Goal: Ask a question

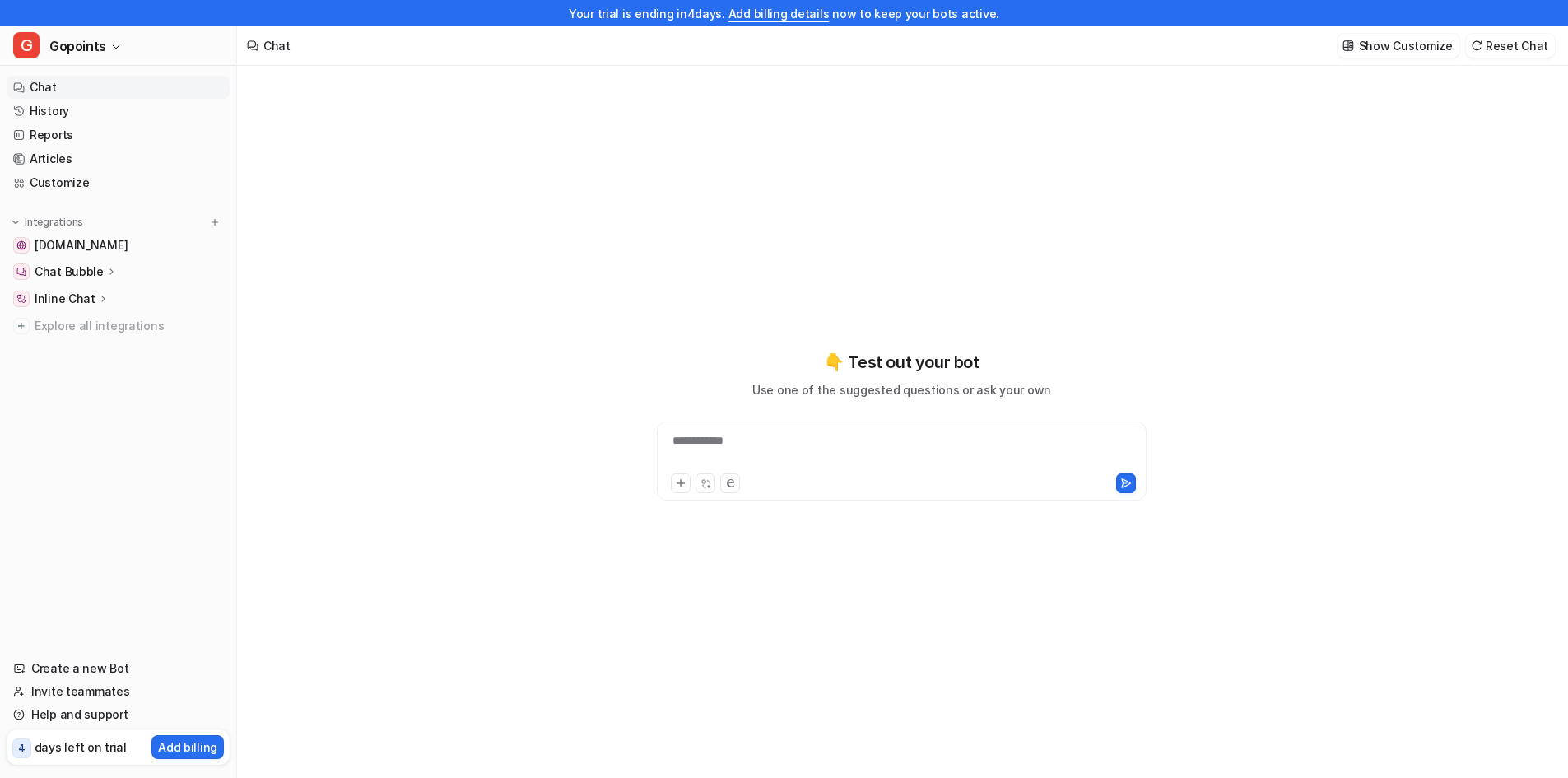
type textarea "**********"
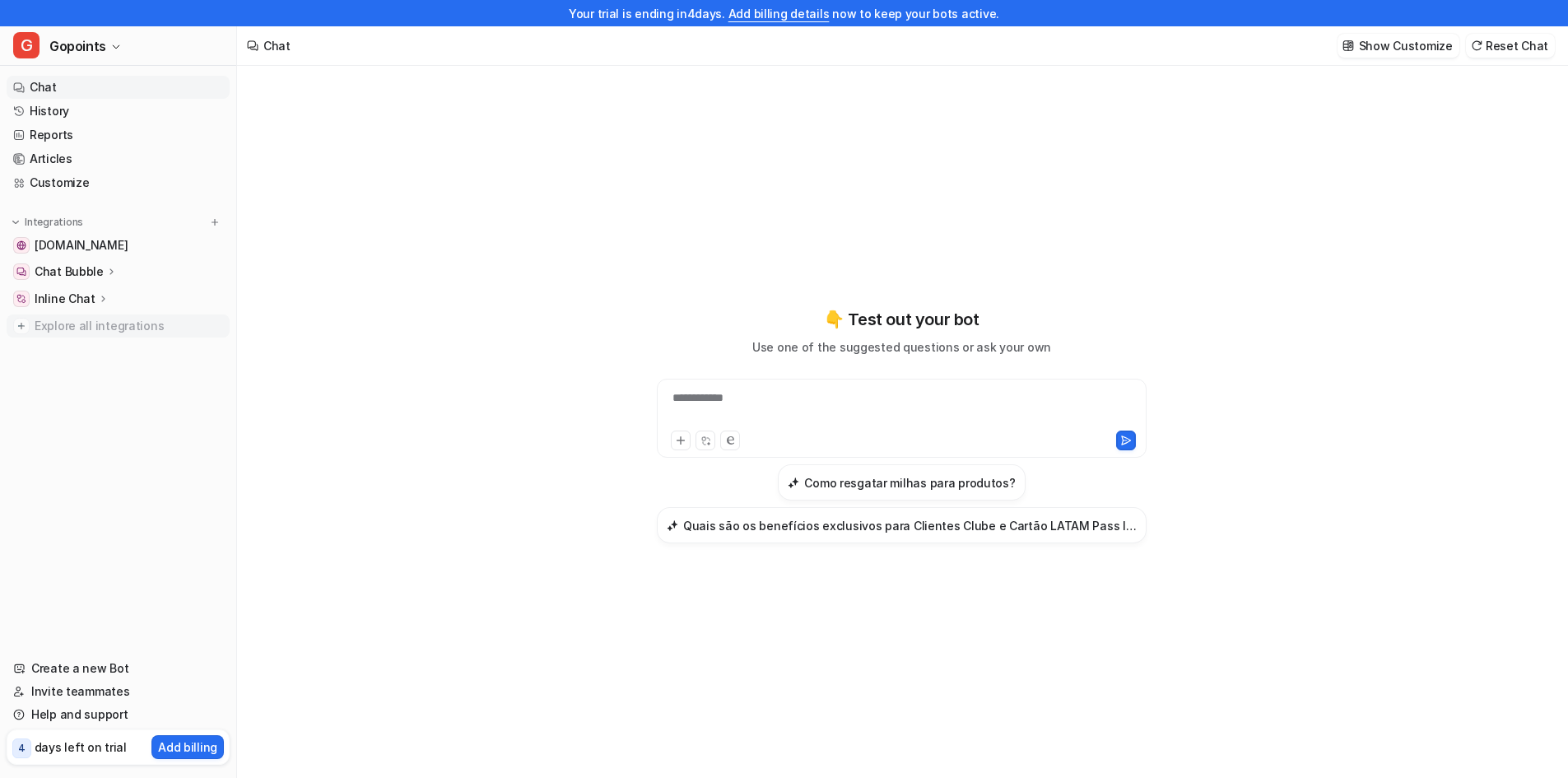
click at [72, 329] on span "Explore all integrations" at bounding box center [129, 326] width 189 height 27
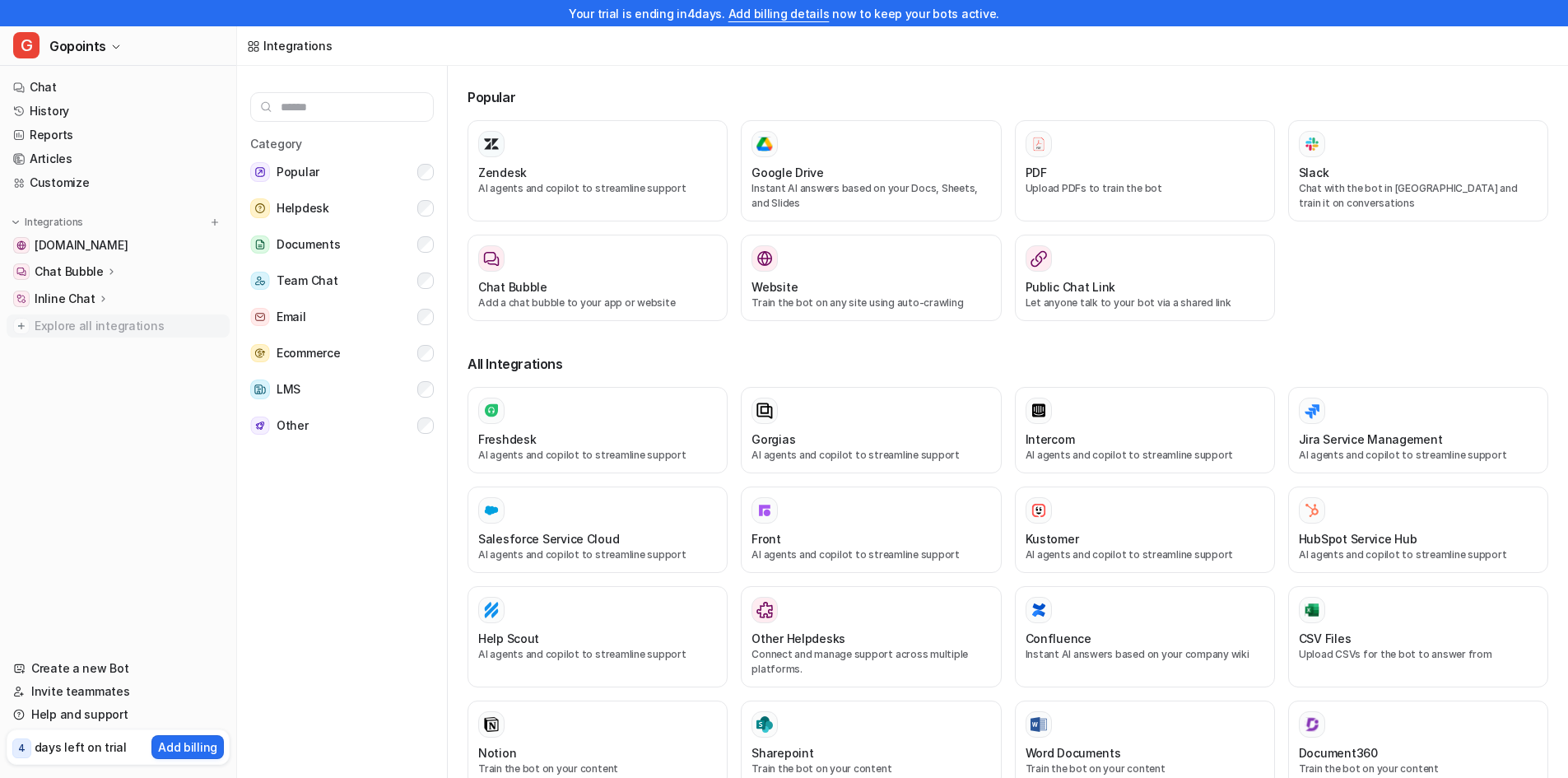
click at [77, 321] on span "Explore all integrations" at bounding box center [129, 326] width 189 height 27
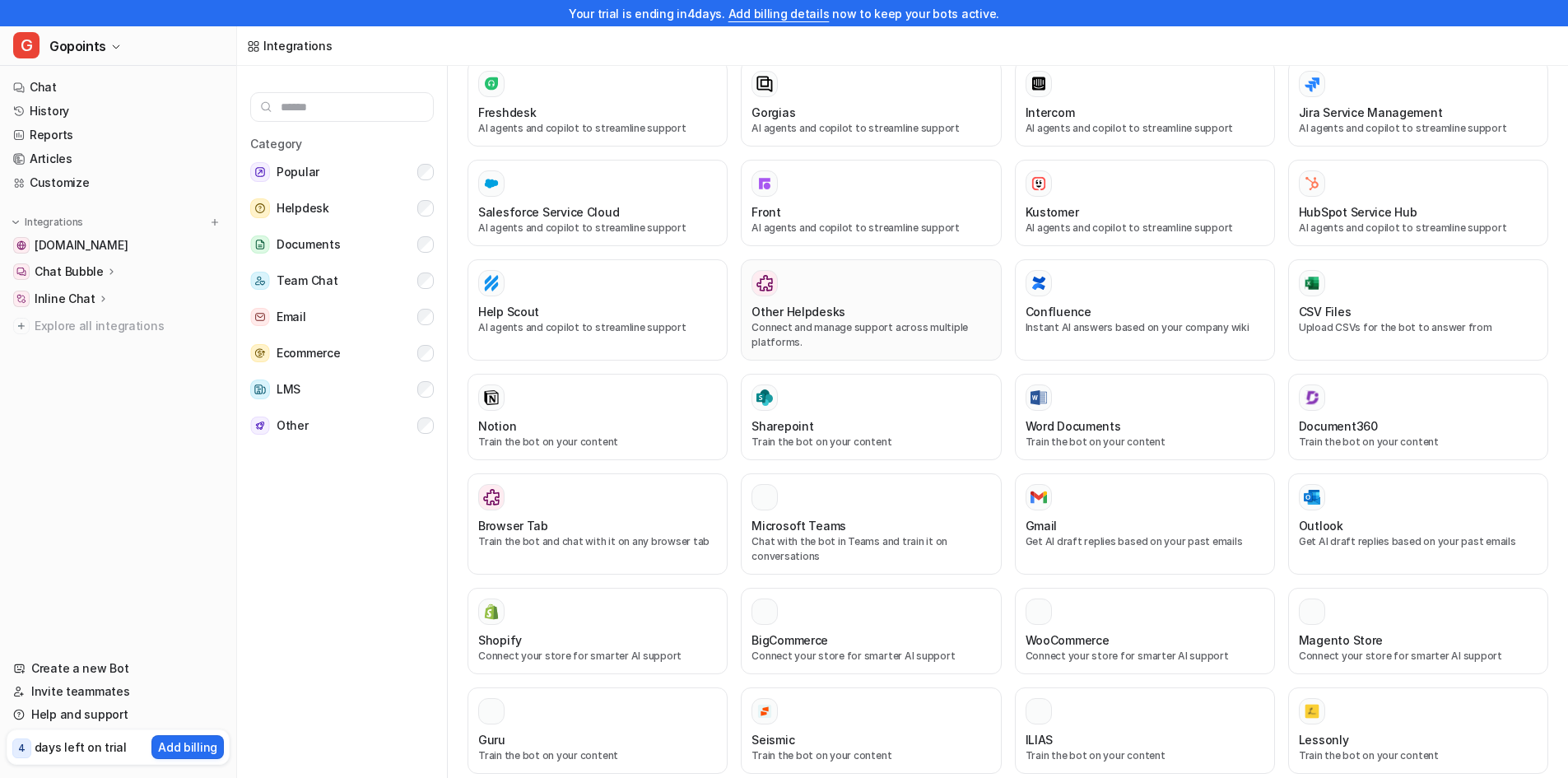
scroll to position [329, 0]
click at [316, 353] on span "Ecommerce" at bounding box center [308, 353] width 63 height 20
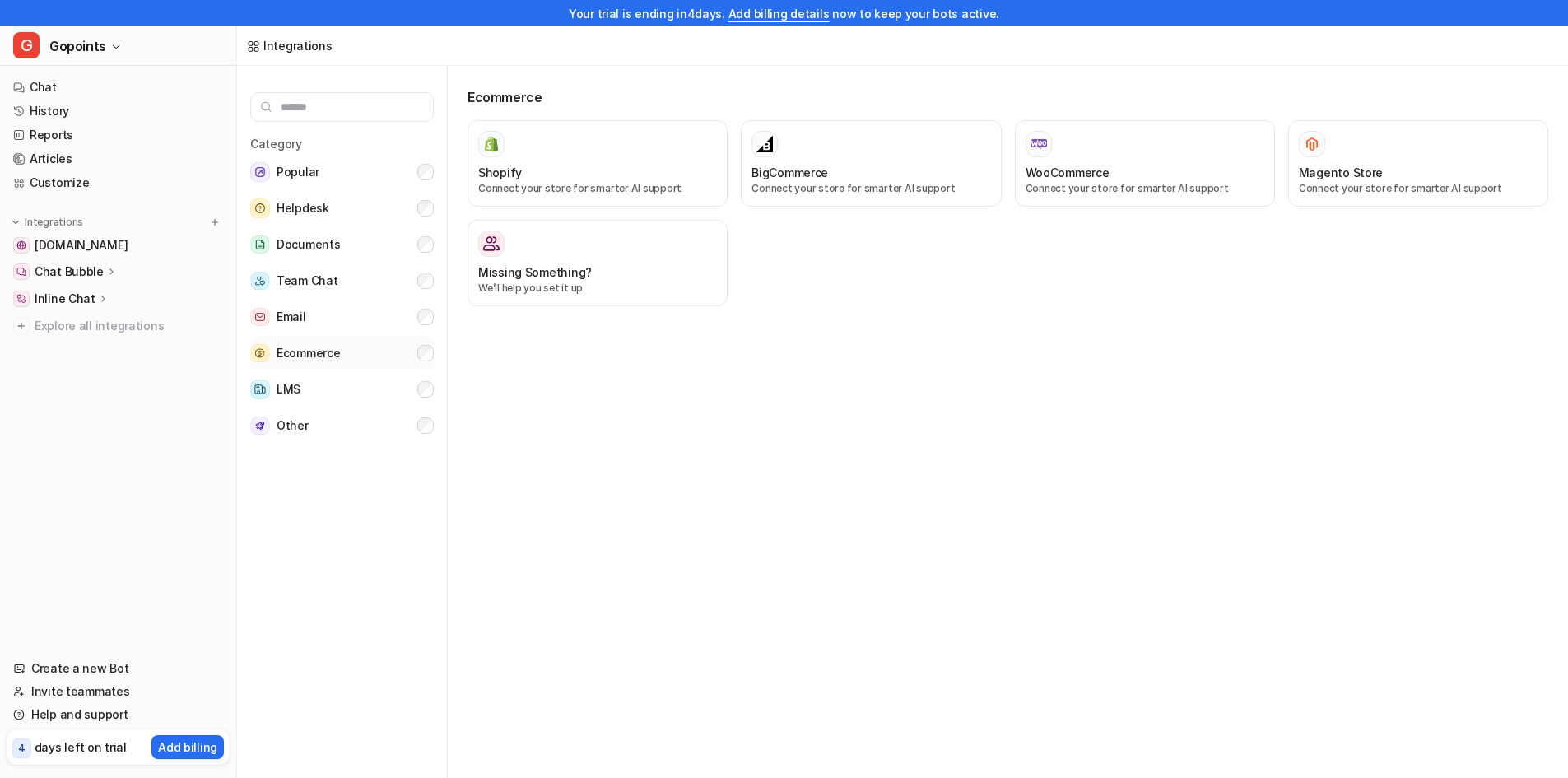
click at [366, 353] on button "Ecommerce" at bounding box center [342, 353] width 184 height 33
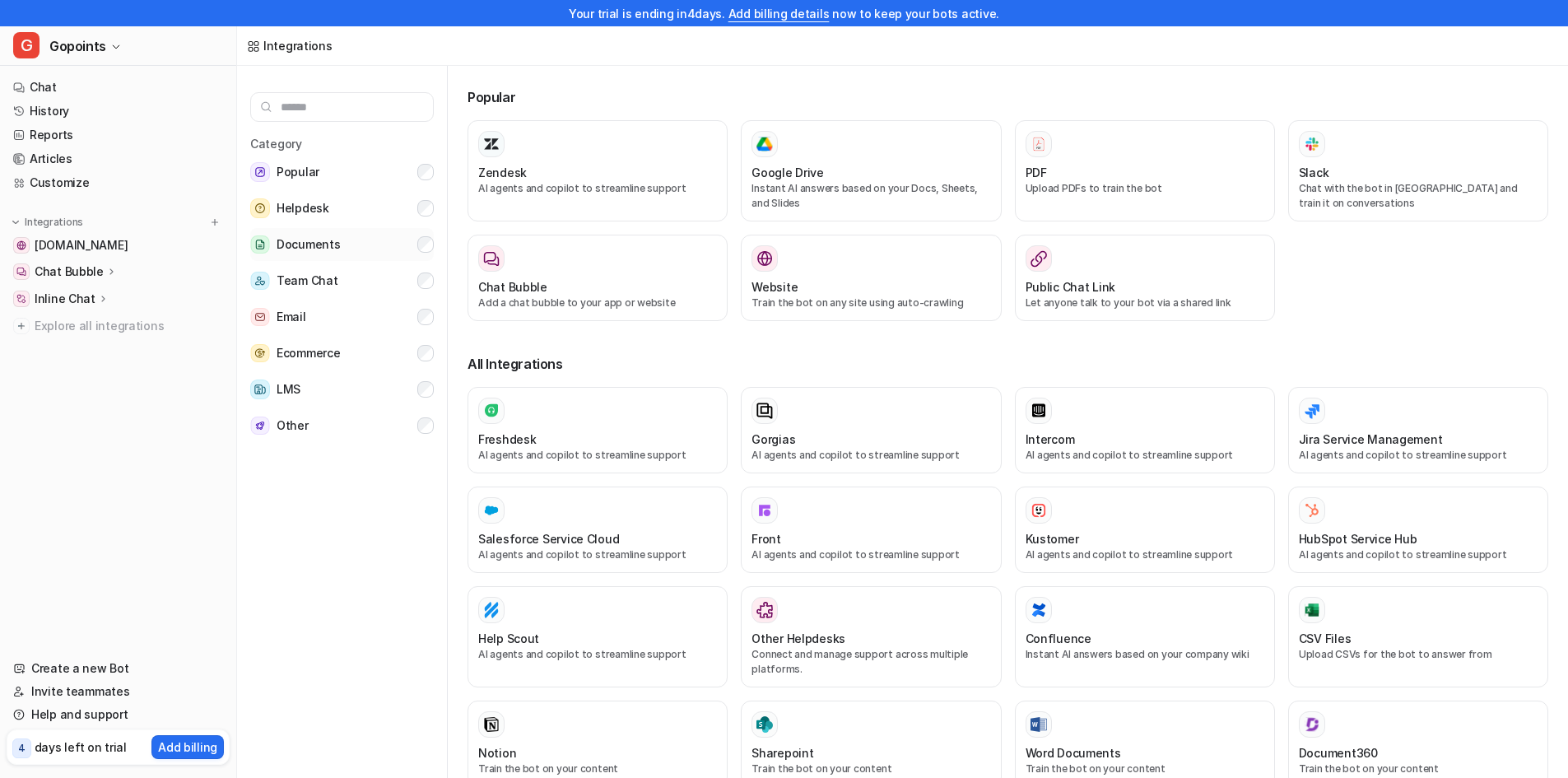
click at [396, 238] on button "Documents" at bounding box center [342, 244] width 184 height 33
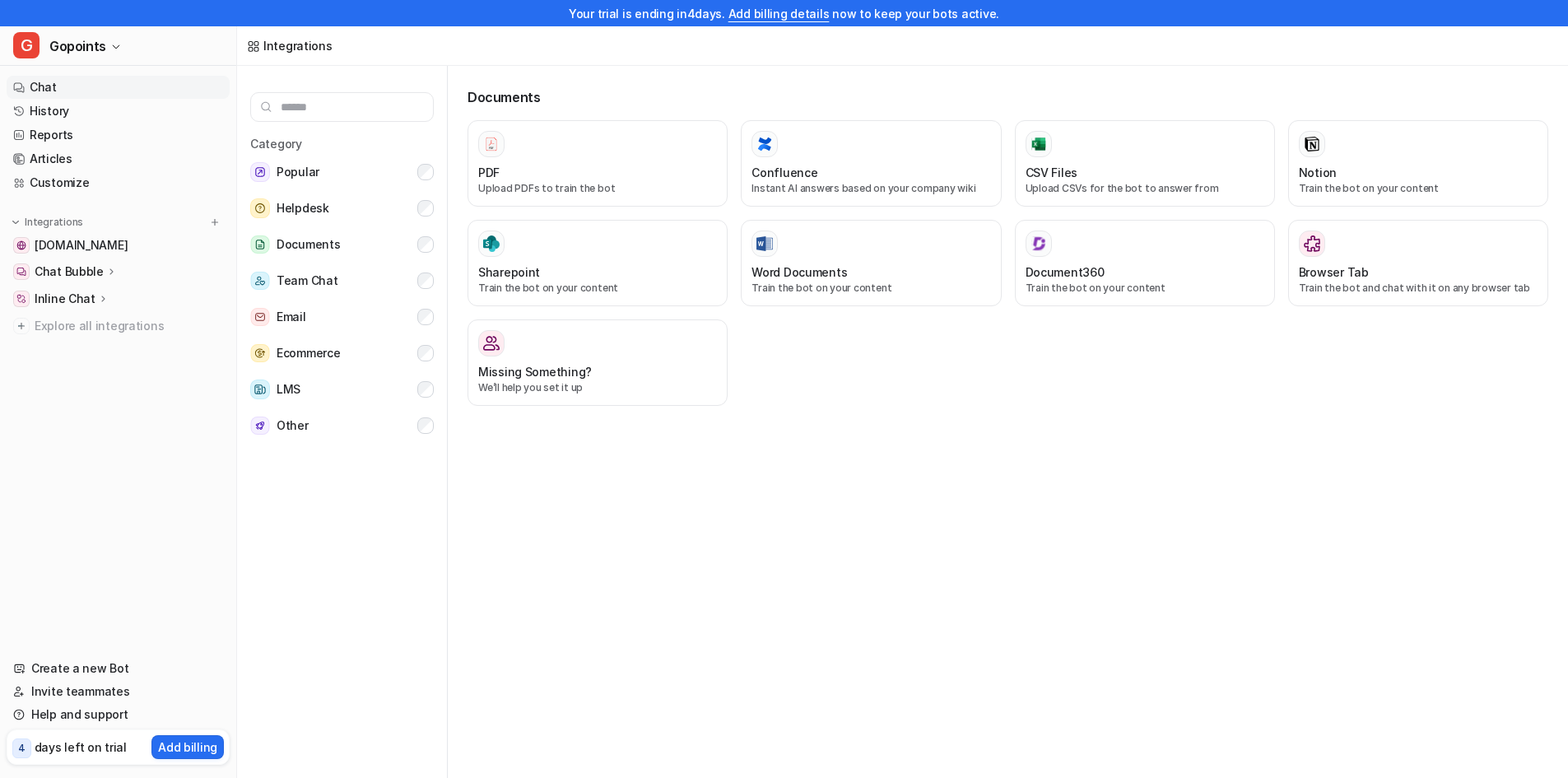
click at [73, 88] on link "Chat" at bounding box center [118, 87] width 223 height 23
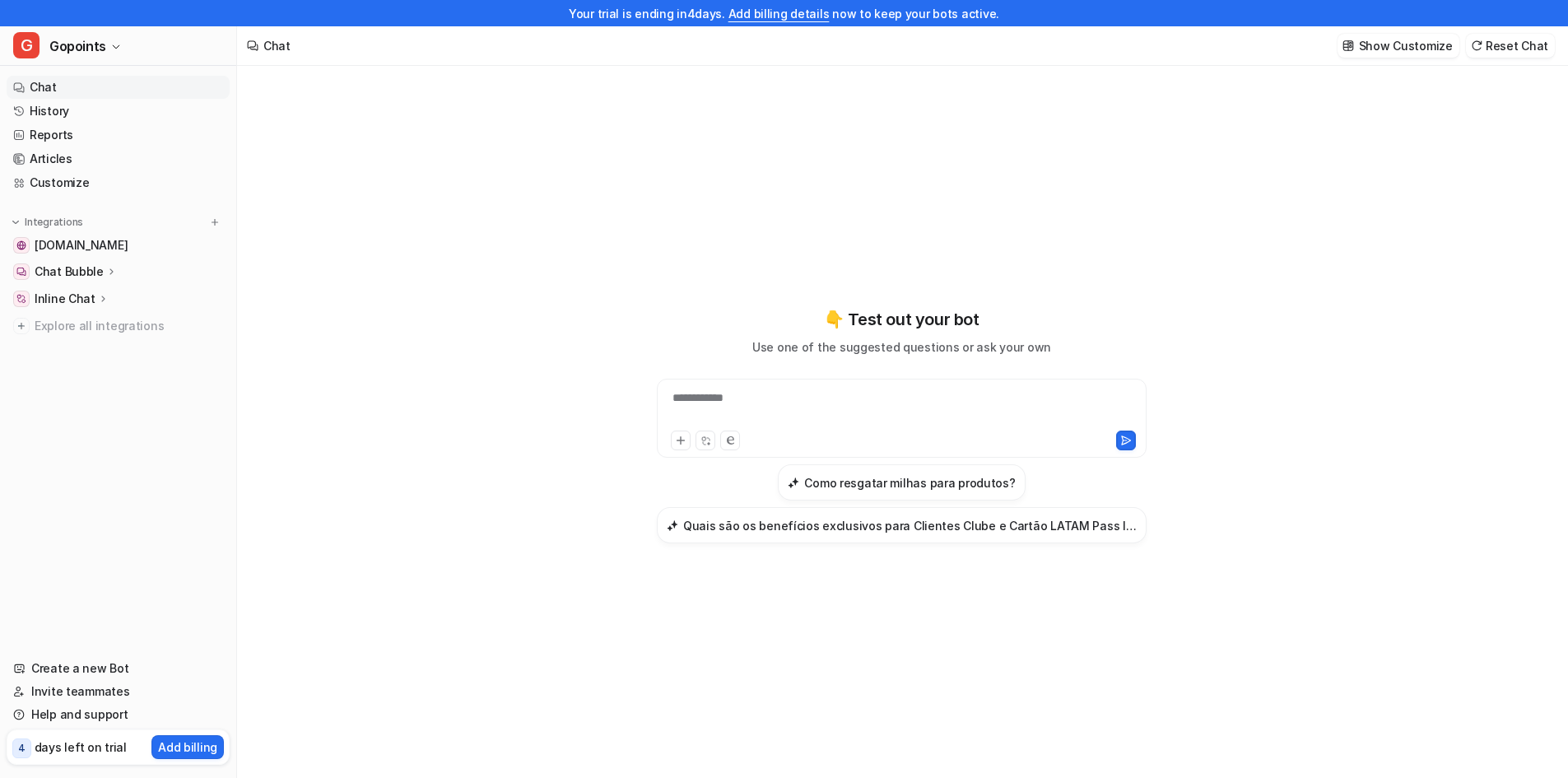
click at [839, 407] on div "**********" at bounding box center [901, 408] width 481 height 38
click at [1154, 220] on div "**********" at bounding box center [903, 426] width 606 height 545
click at [735, 396] on div "**********" at bounding box center [901, 408] width 481 height 38
click at [60, 113] on link "History" at bounding box center [118, 111] width 223 height 23
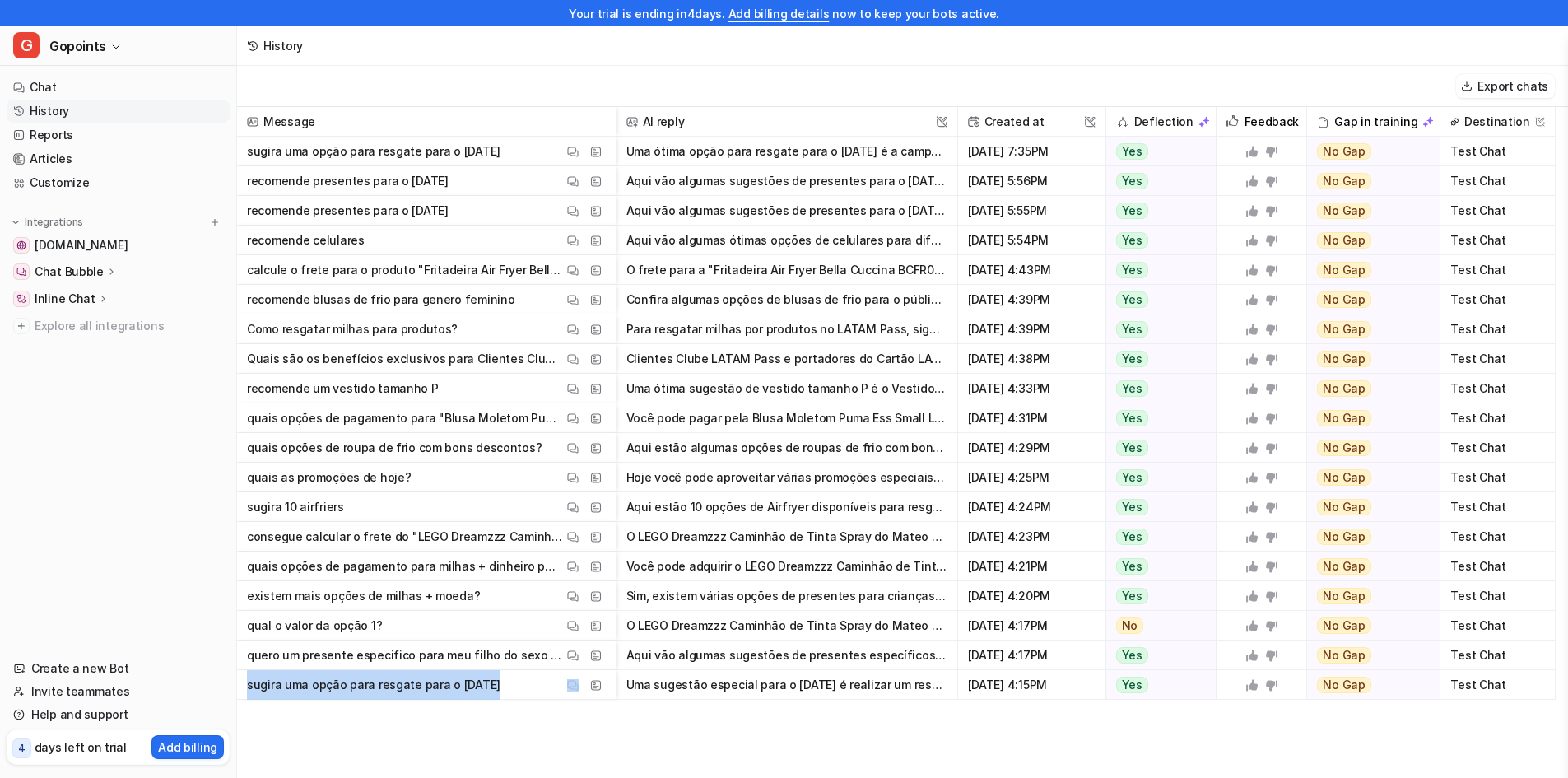
drag, startPoint x: 245, startPoint y: 685, endPoint x: 552, endPoint y: 689, distance: 307.0
click at [552, 689] on span "sugira uma opção para resgate para o [DATE] View Thread View Sources" at bounding box center [426, 685] width 365 height 30
click at [576, 685] on img at bounding box center [573, 685] width 11 height 12
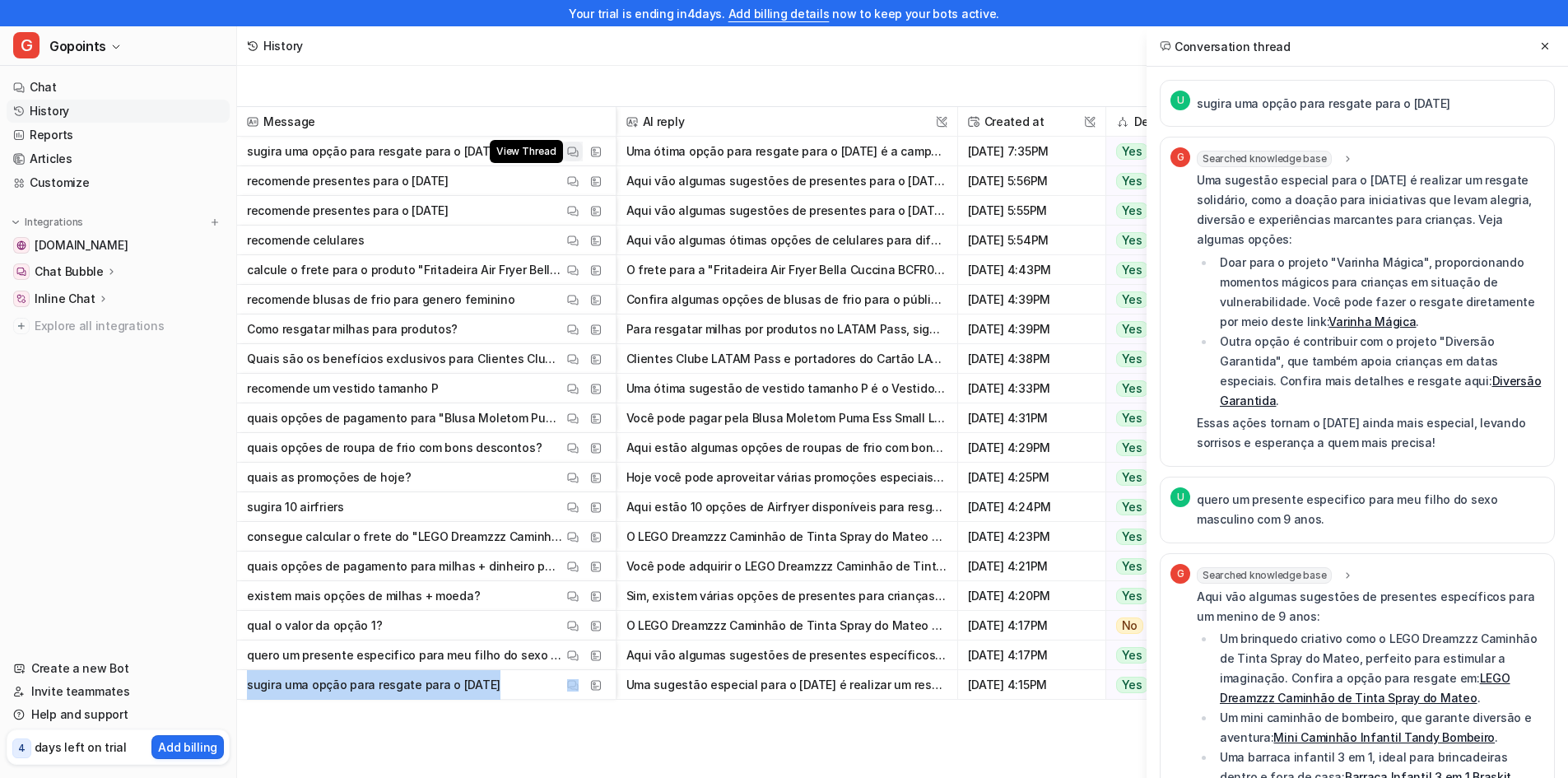
click at [570, 150] on img at bounding box center [573, 152] width 11 height 12
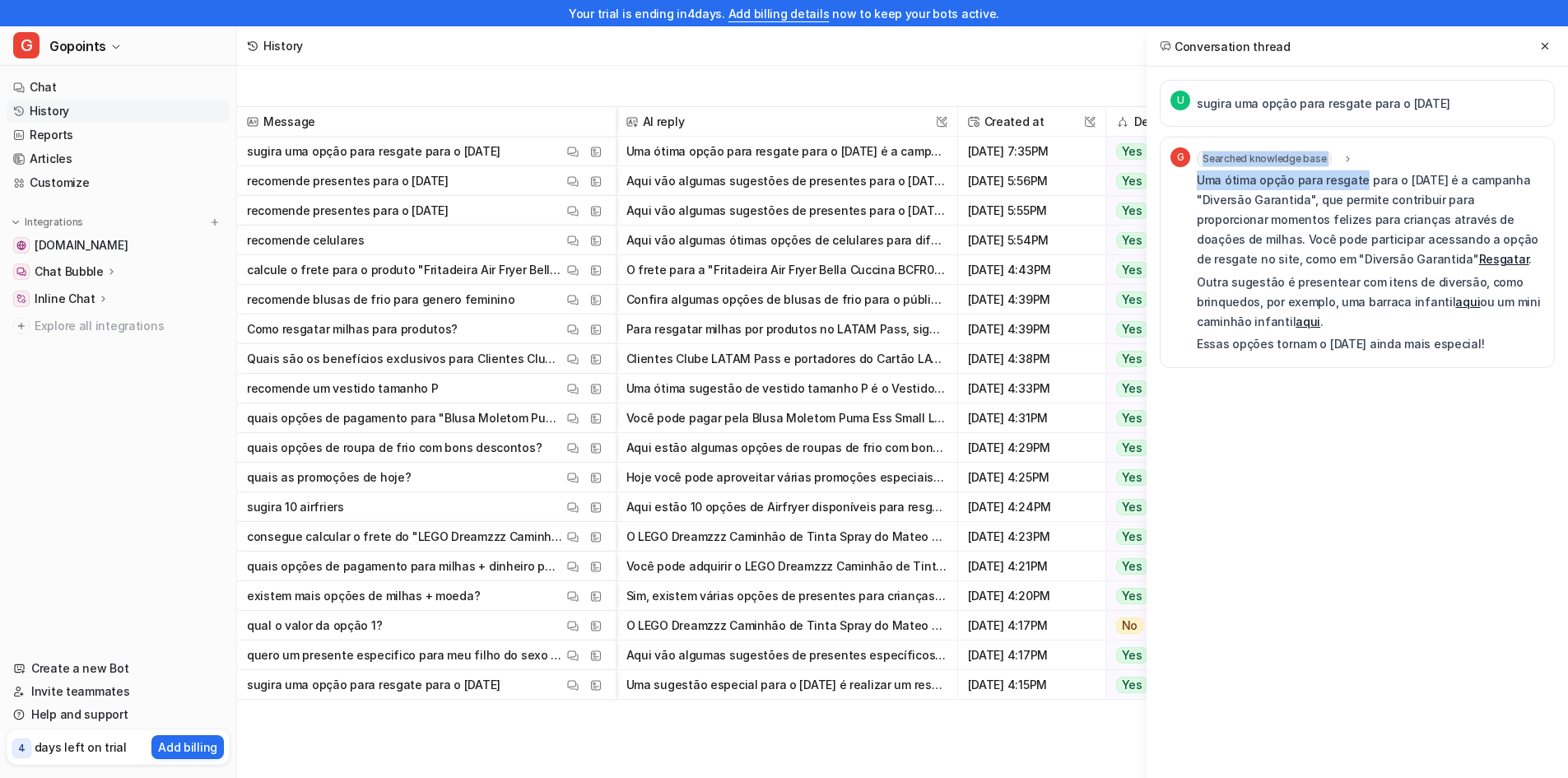
drag, startPoint x: 1195, startPoint y: 177, endPoint x: 1391, endPoint y: 181, distance: 196.0
click at [1363, 182] on div "G Searched knowledge base search_queries : [ "opções de resgate para [DATE]", "…" at bounding box center [1357, 253] width 374 height 210
click at [1463, 182] on p "Uma ótima opção para resgate para o [DATE] é a campanha "Diversão Garantida", q…" at bounding box center [1371, 220] width 347 height 99
click at [1466, 179] on p "Uma ótima opção para resgate para o [DATE] é a campanha "Diversão Garantida", q…" at bounding box center [1371, 220] width 347 height 99
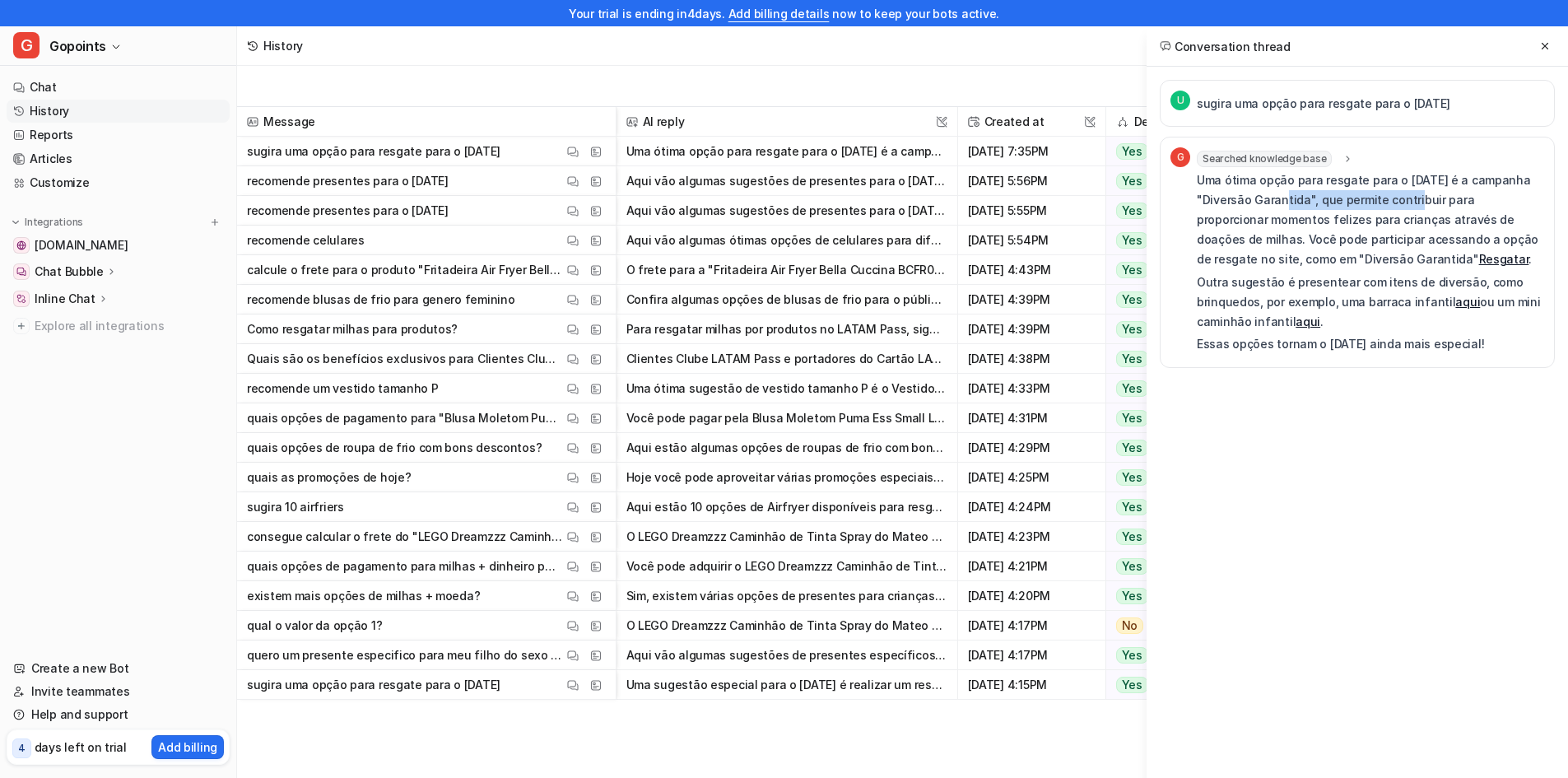
drag, startPoint x: 1282, startPoint y: 202, endPoint x: 1432, endPoint y: 190, distance: 150.5
click at [1419, 196] on p "Uma ótima opção para resgate para o [DATE] é a campanha "Diversão Garantida", q…" at bounding box center [1371, 220] width 347 height 99
drag, startPoint x: 1222, startPoint y: 201, endPoint x: 1341, endPoint y: 195, distance: 119.2
click at [1308, 197] on p "Uma ótima opção para resgate para o [DATE] é a campanha "Diversão Garantida", q…" at bounding box center [1371, 220] width 347 height 99
click at [1274, 214] on p "Uma ótima opção para resgate para o [DATE] é a campanha "Diversão Garantida", q…" at bounding box center [1371, 220] width 347 height 99
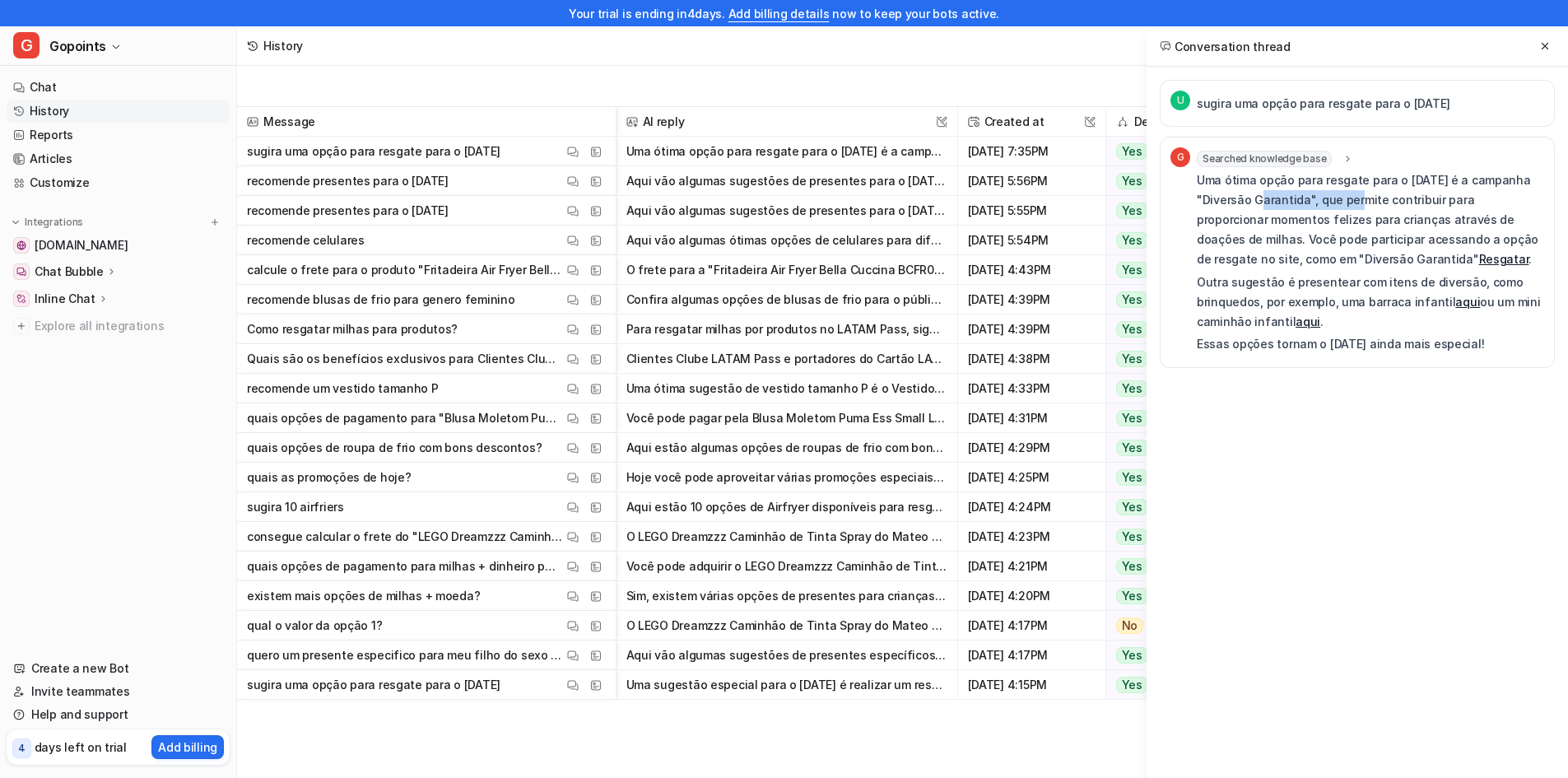
drag, startPoint x: 1261, startPoint y: 196, endPoint x: 1364, endPoint y: 200, distance: 103.1
click at [1364, 200] on p "Uma ótima opção para resgate para o [DATE] é a campanha "Diversão Garantida", q…" at bounding box center [1371, 220] width 347 height 99
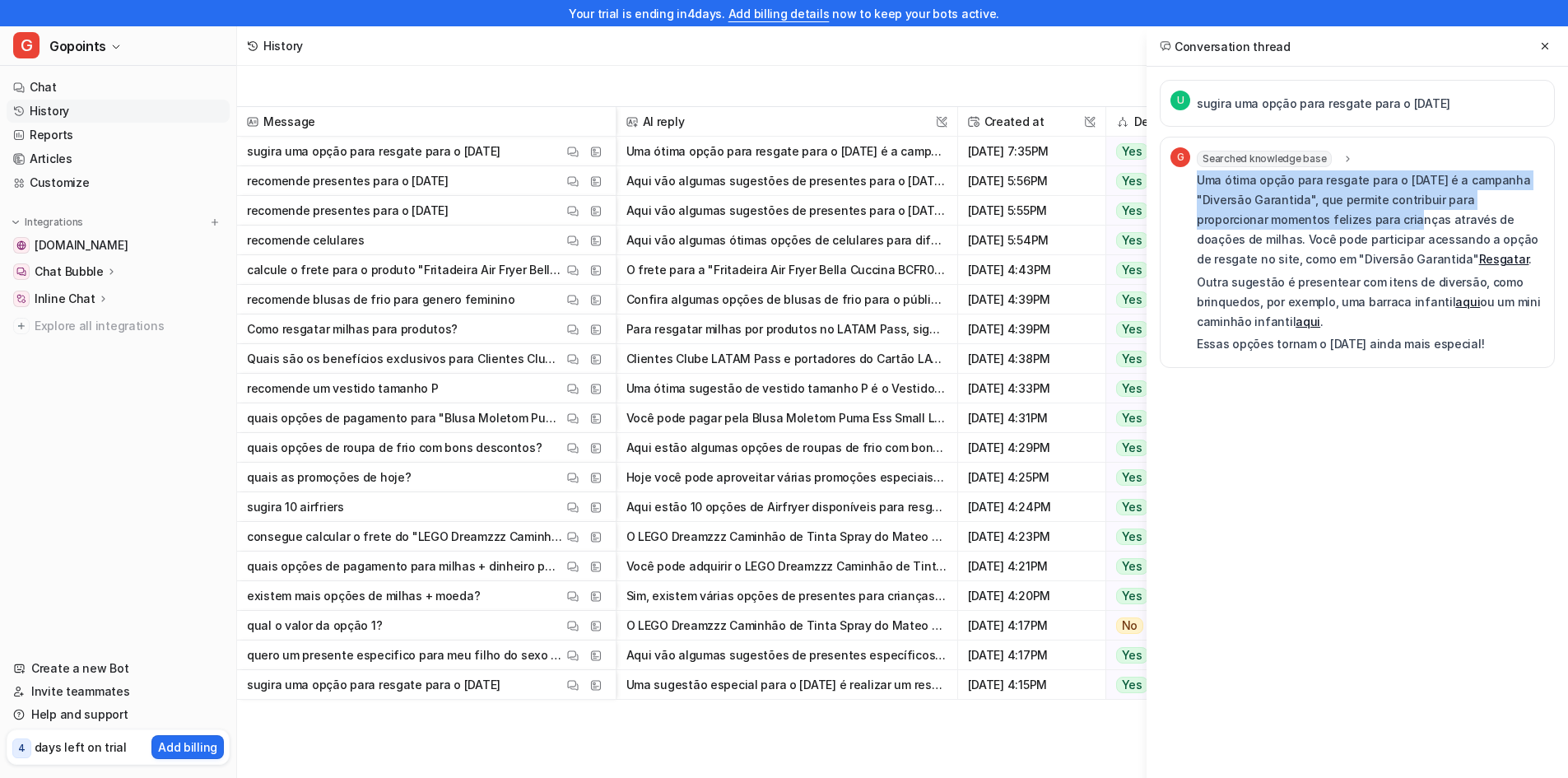
drag, startPoint x: 1198, startPoint y: 179, endPoint x: 1375, endPoint y: 242, distance: 187.9
click at [1364, 221] on p "Uma ótima opção para resgate para o [DATE] é a campanha "Diversão Garantida", q…" at bounding box center [1371, 220] width 347 height 99
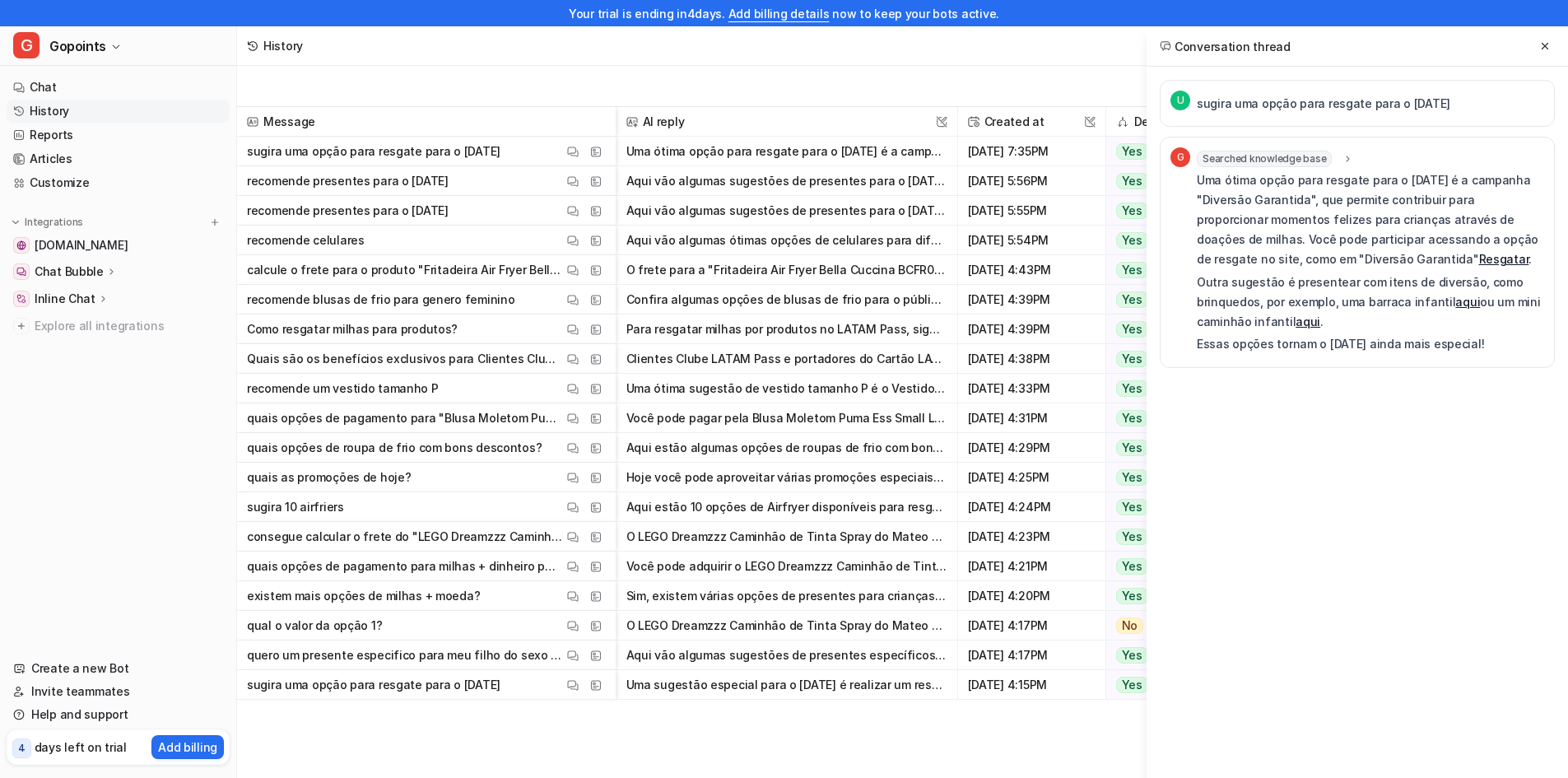
click at [1306, 437] on div "U sugira uma opção para resgate para o [DATE] G Searched knowledge base search_…" at bounding box center [1357, 256] width 421 height 380
drag, startPoint x: 1197, startPoint y: 180, endPoint x: 1391, endPoint y: 269, distance: 213.4
click at [1391, 269] on p "Uma ótima opção para resgate para o [DATE] é a campanha "Diversão Garantida", q…" at bounding box center [1371, 220] width 347 height 99
click at [1541, 52] on button at bounding box center [1545, 46] width 20 height 20
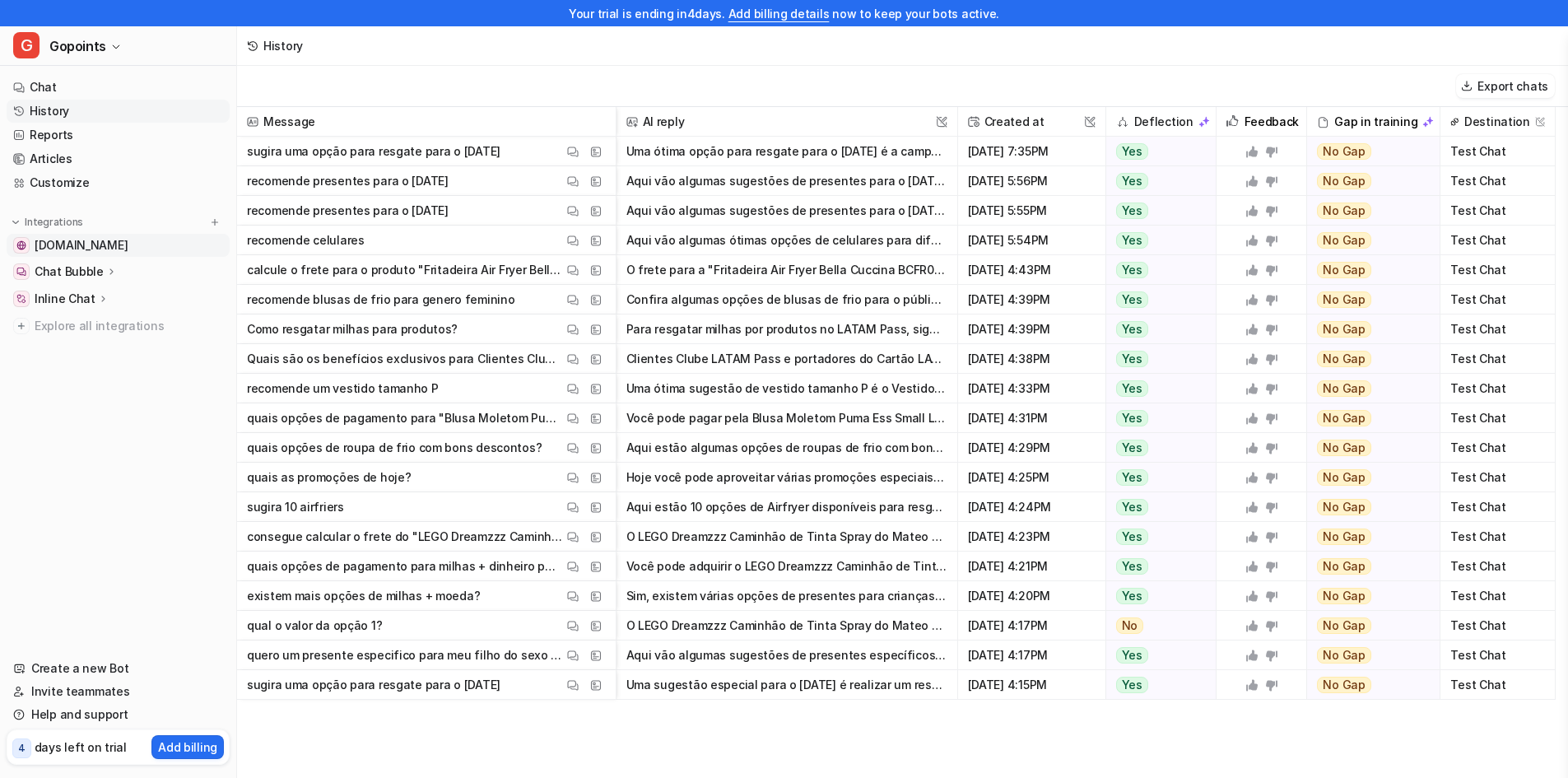
click at [86, 237] on span "[DOMAIN_NAME]" at bounding box center [81, 245] width 93 height 16
click at [113, 247] on span "[DOMAIN_NAME]" at bounding box center [81, 245] width 93 height 16
